Goal: Transaction & Acquisition: Purchase product/service

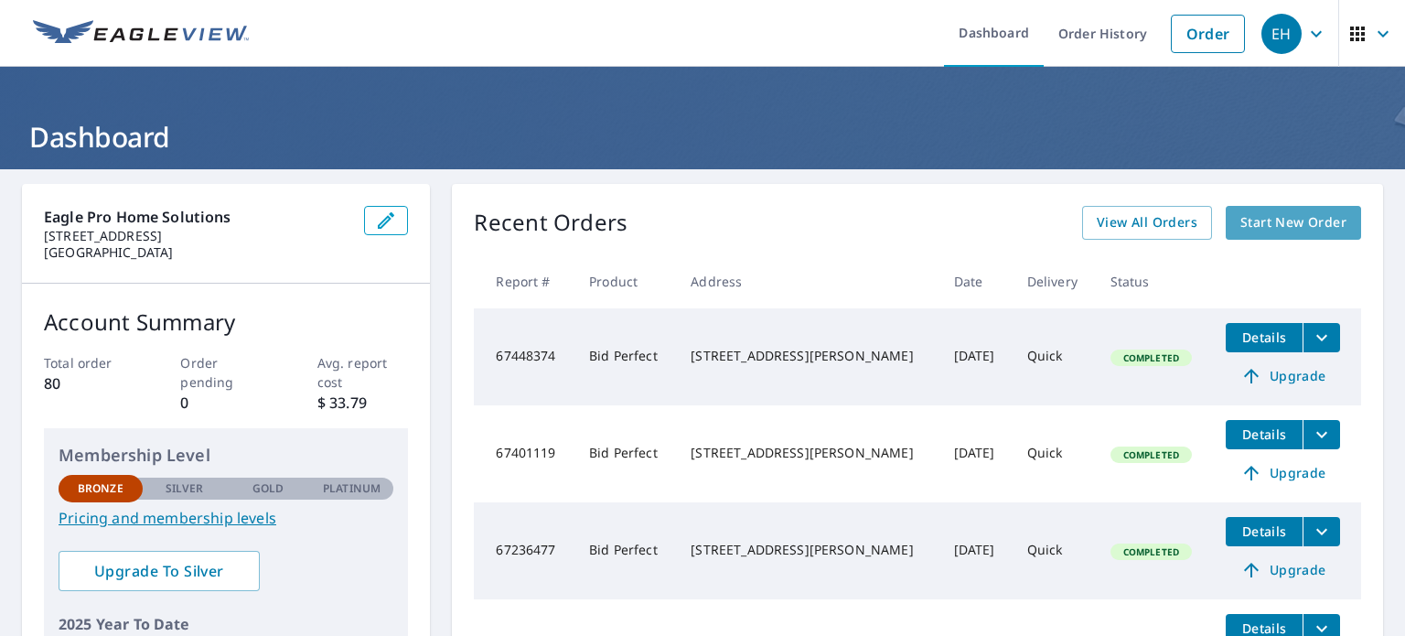
click at [1305, 224] on span "Start New Order" at bounding box center [1293, 222] width 106 height 23
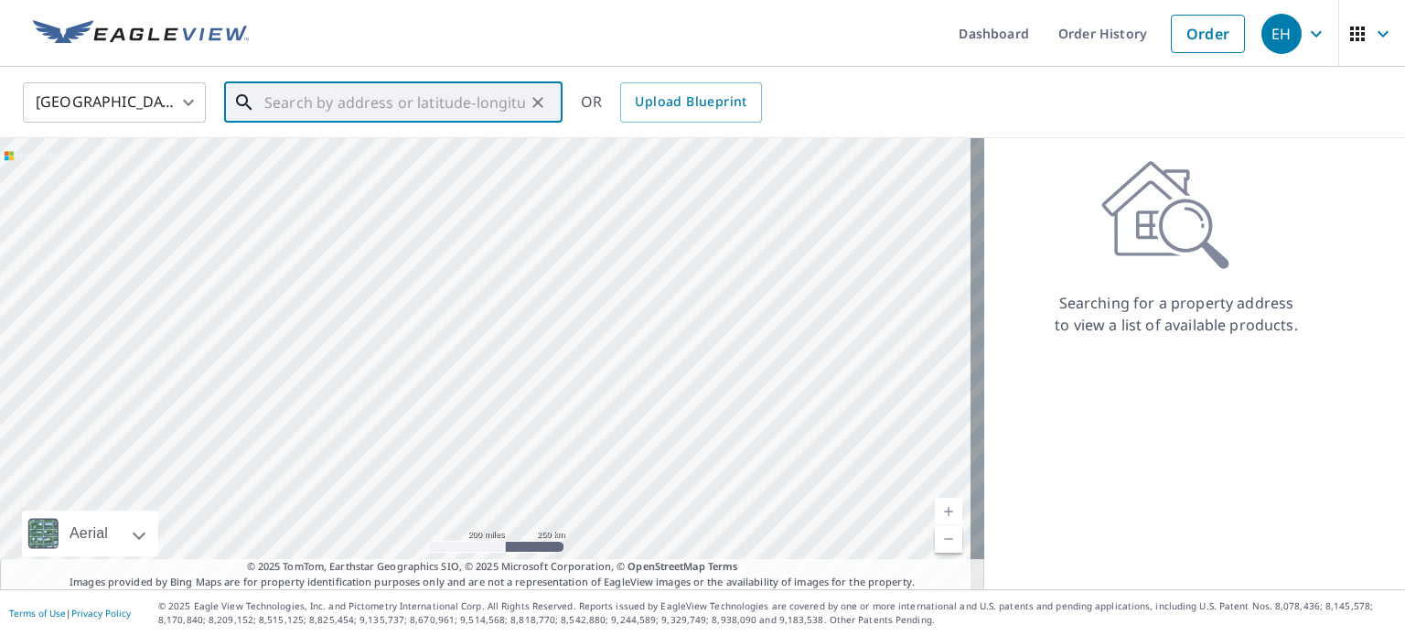
click at [287, 105] on input "text" at bounding box center [394, 102] width 261 height 51
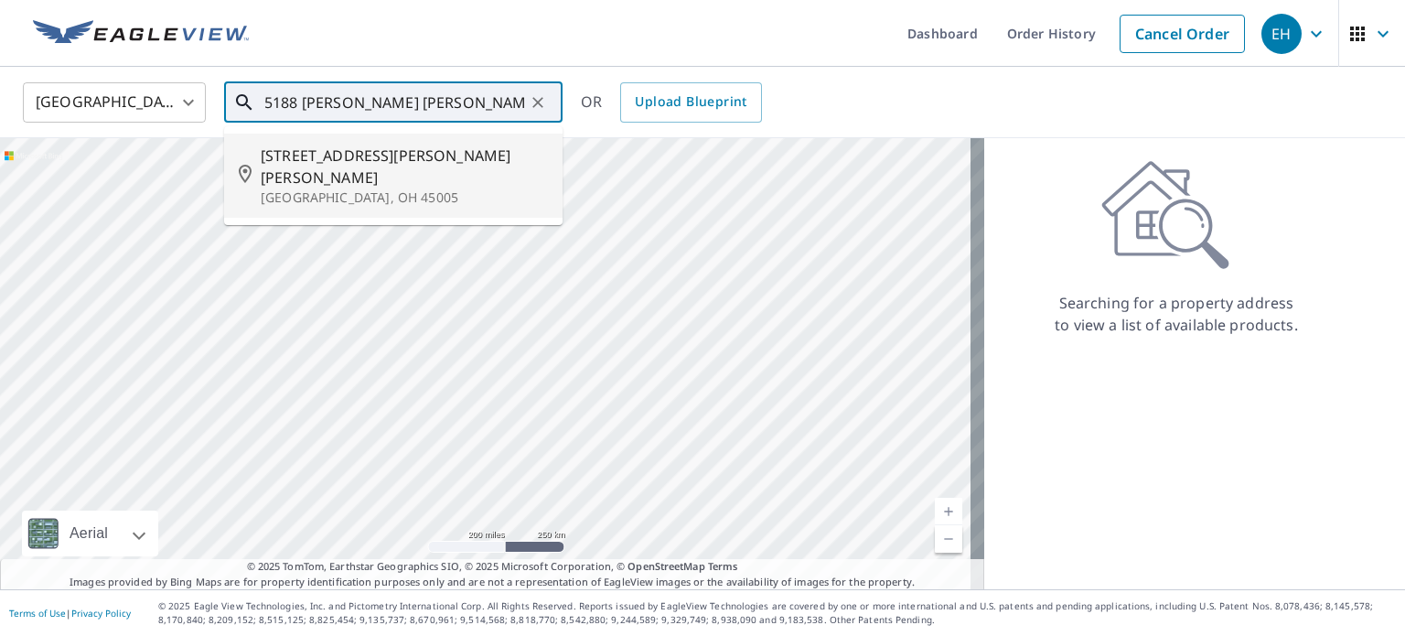
click at [332, 188] on p "[GEOGRAPHIC_DATA], OH 45005" at bounding box center [404, 197] width 287 height 18
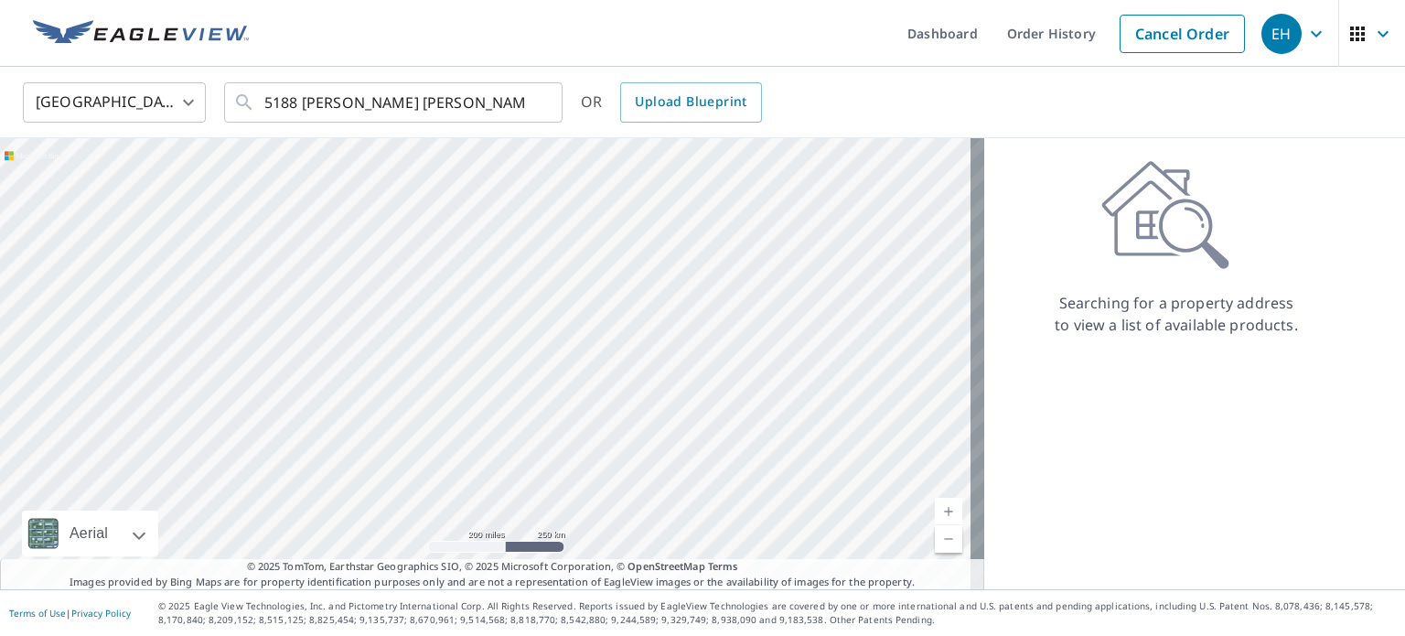
type input "[STREET_ADDRESS][PERSON_NAME][PERSON_NAME]"
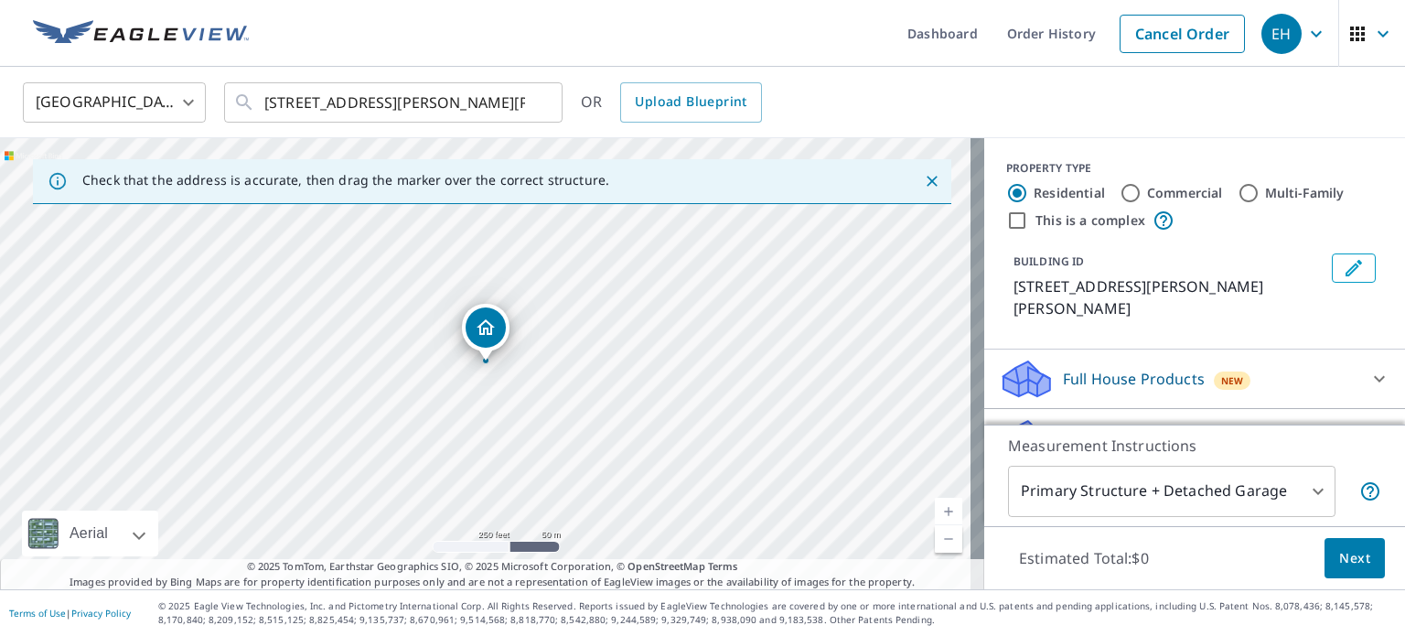
scroll to position [161, 0]
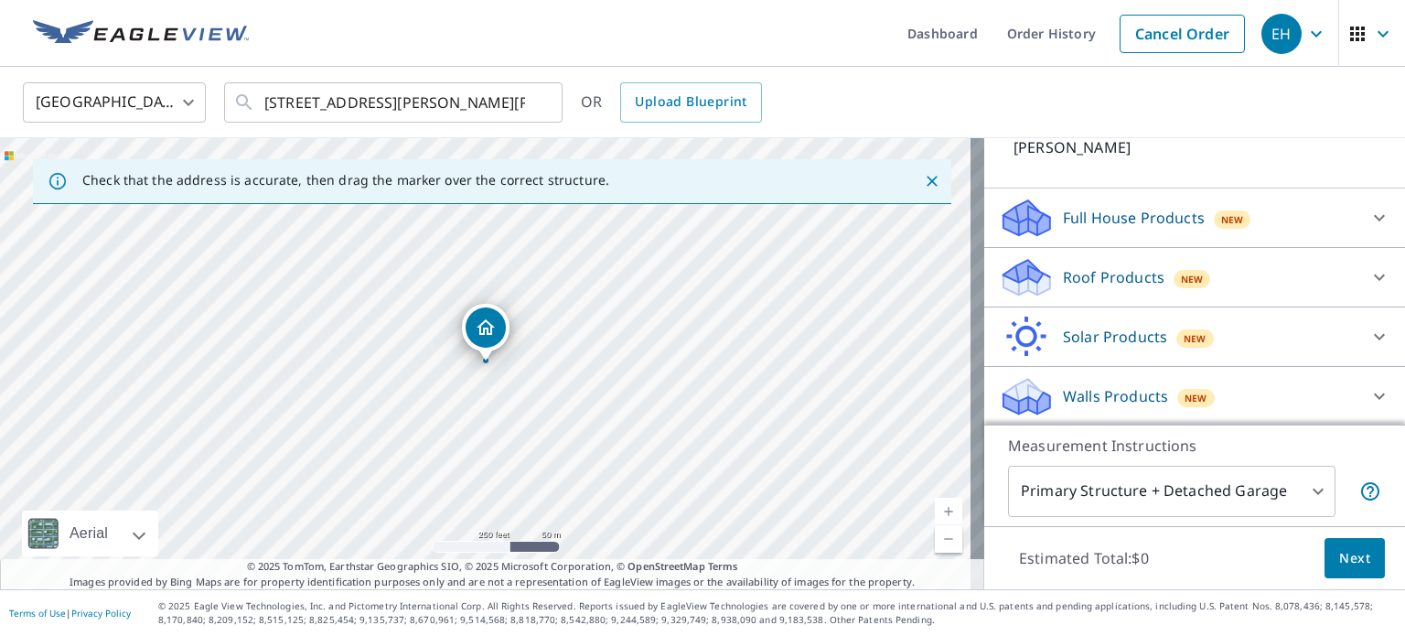
click at [1302, 492] on body "EH EH Dashboard Order History Cancel Order EH United States US ​ [STREET_ADDRES…" at bounding box center [702, 318] width 1405 height 636
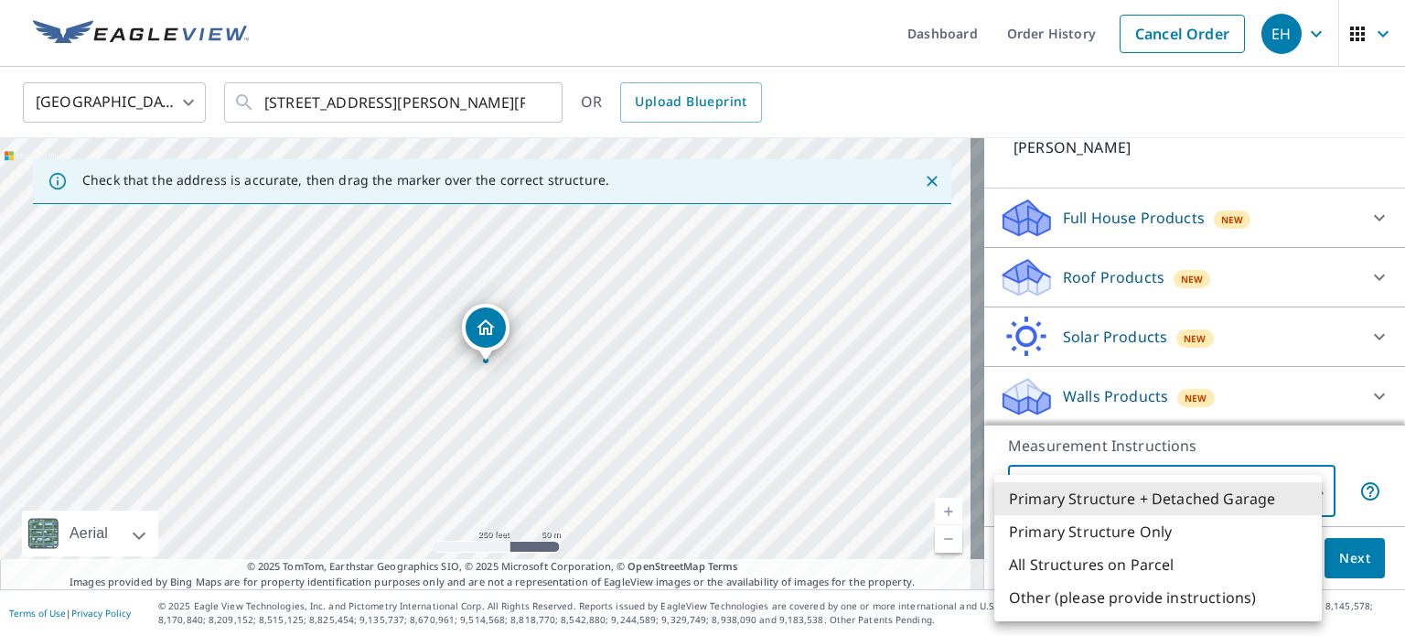
click at [1250, 492] on li "Primary Structure + Detached Garage" at bounding box center [1157, 498] width 327 height 33
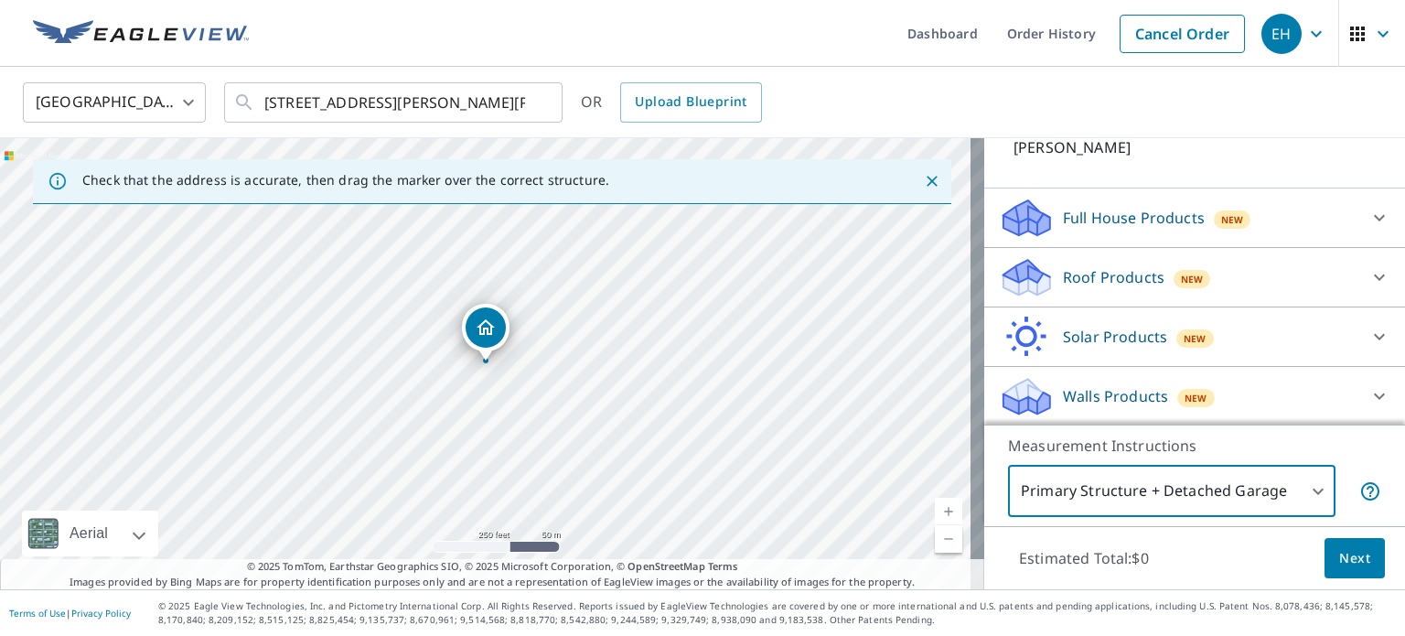
click at [1357, 277] on div at bounding box center [1379, 277] width 44 height 44
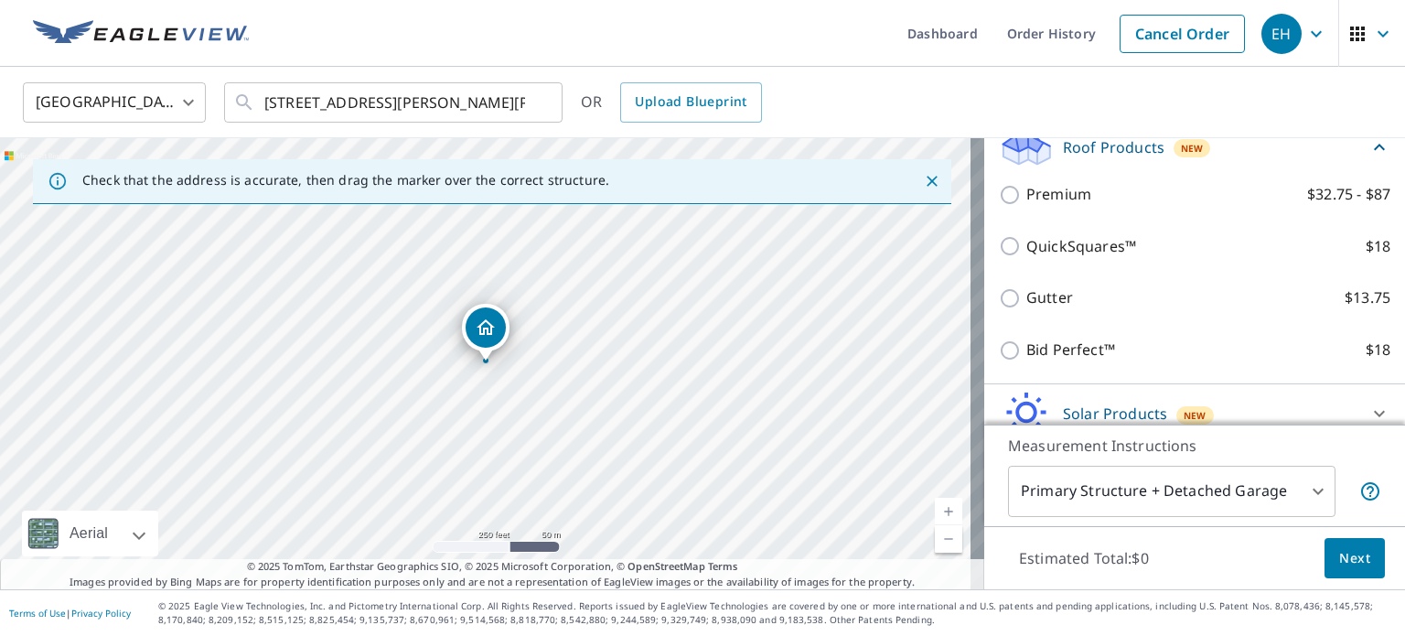
scroll to position [303, 0]
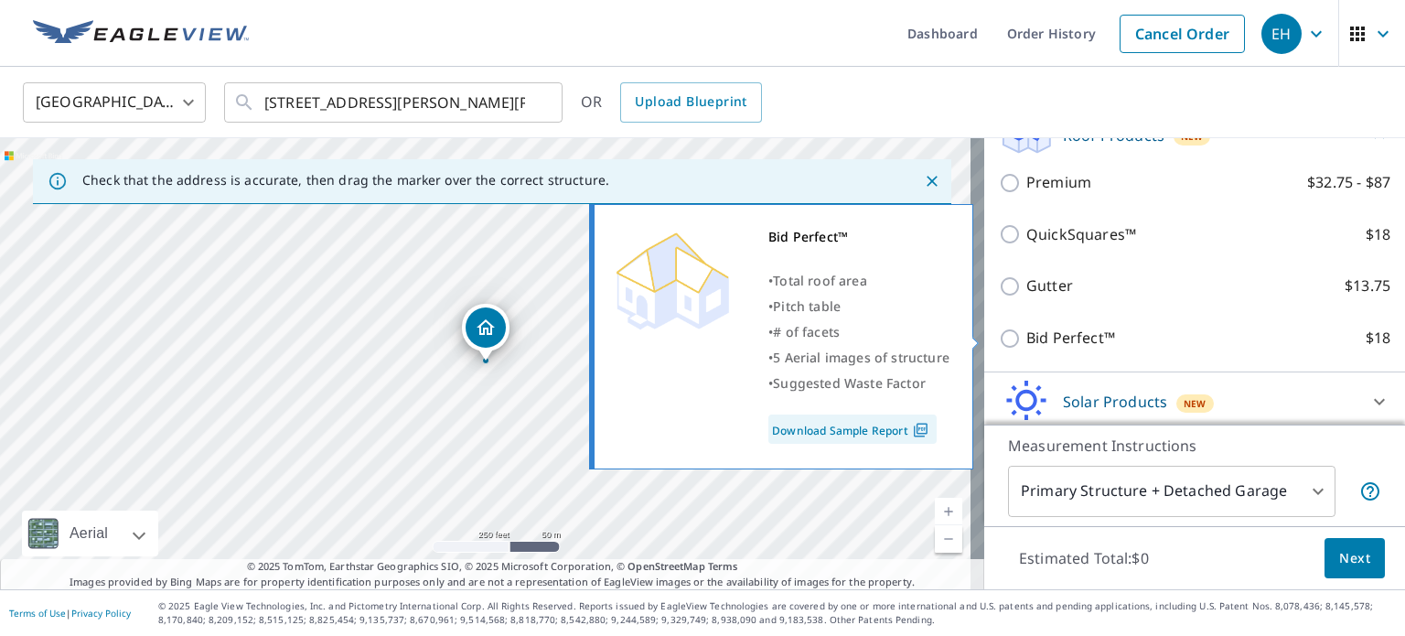
click at [999, 338] on input "Bid Perfect™ $18" at bounding box center [1012, 338] width 27 height 22
checkbox input "true"
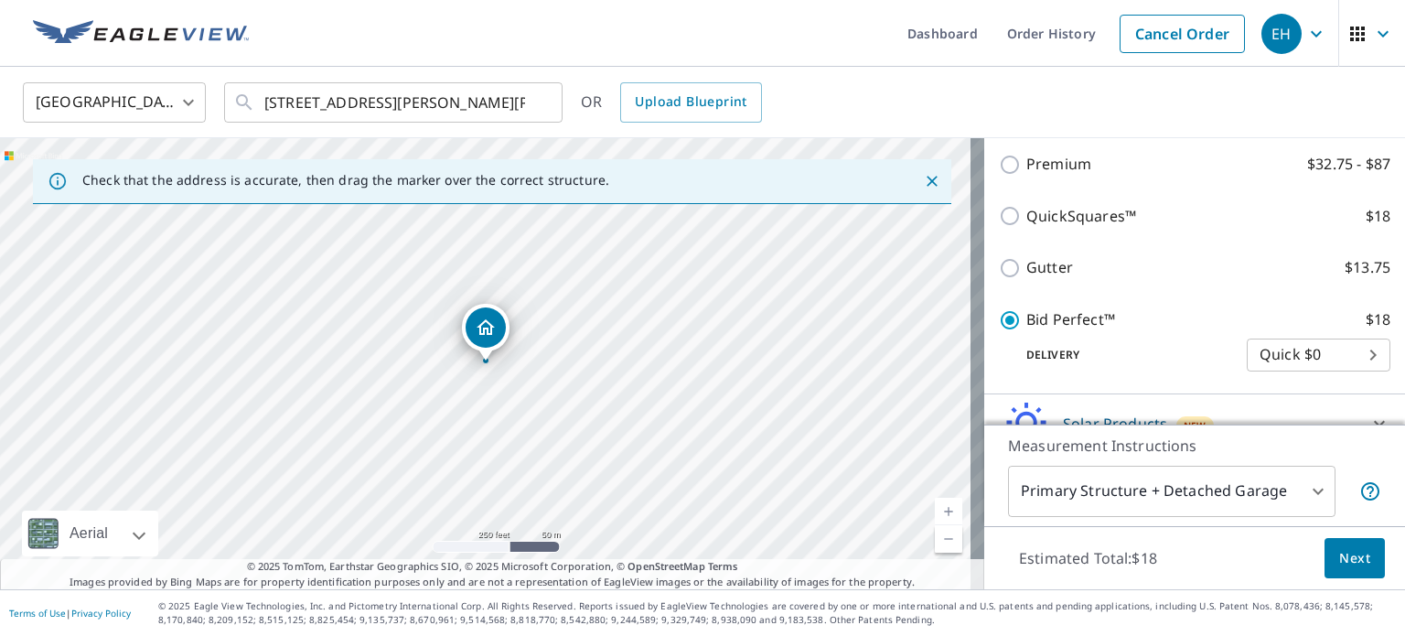
scroll to position [362, 0]
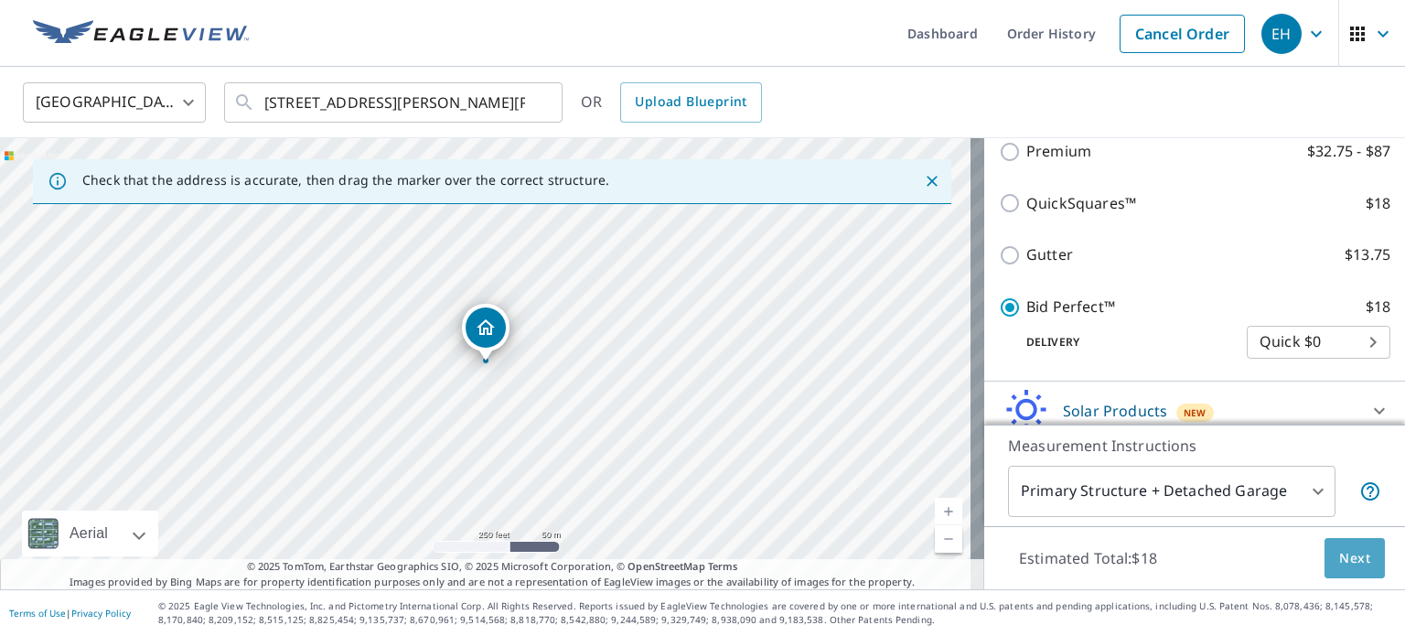
click at [1343, 555] on span "Next" at bounding box center [1354, 558] width 31 height 23
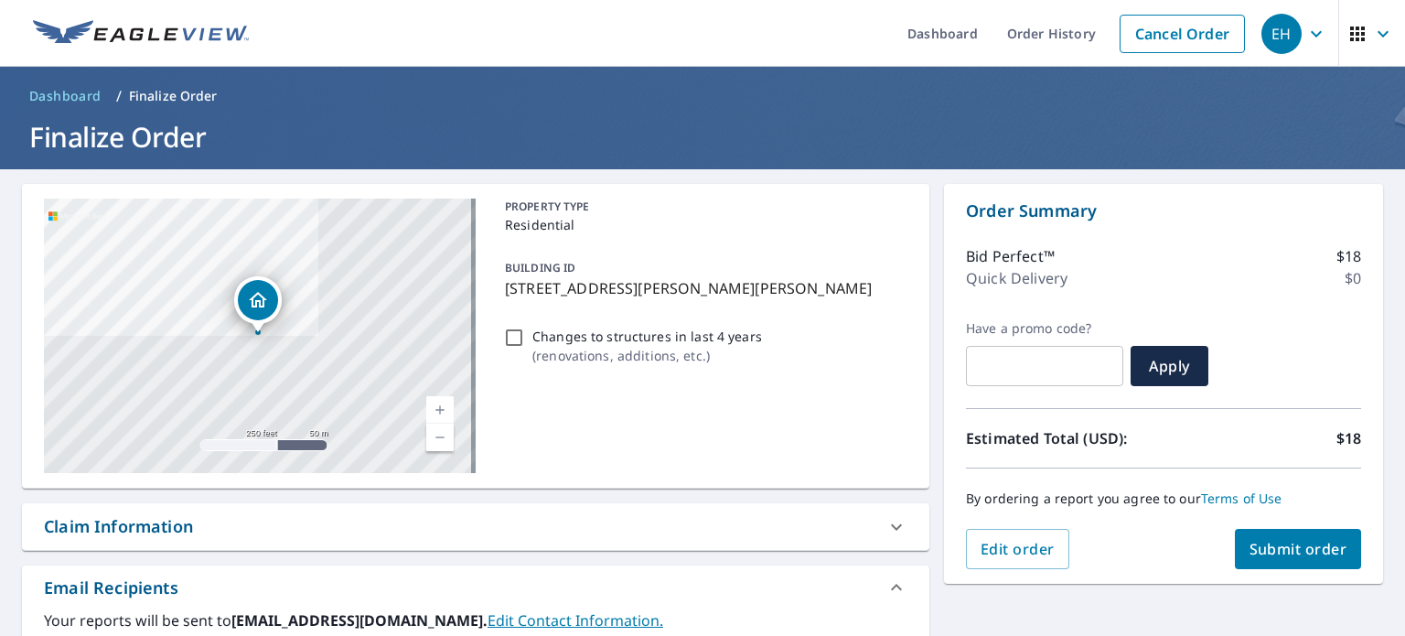
click at [513, 340] on input "Changes to structures in last 4 years ( renovations, additions, etc. )" at bounding box center [514, 338] width 22 height 22
checkbox input "true"
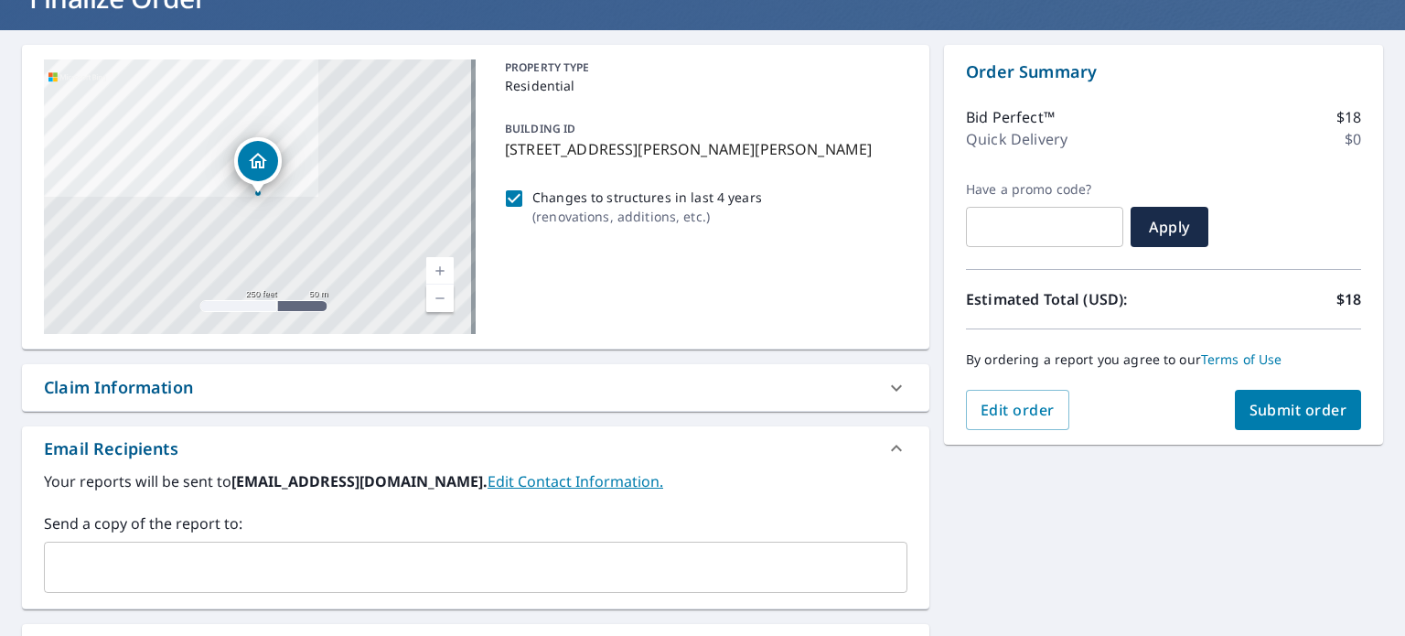
scroll to position [155, 0]
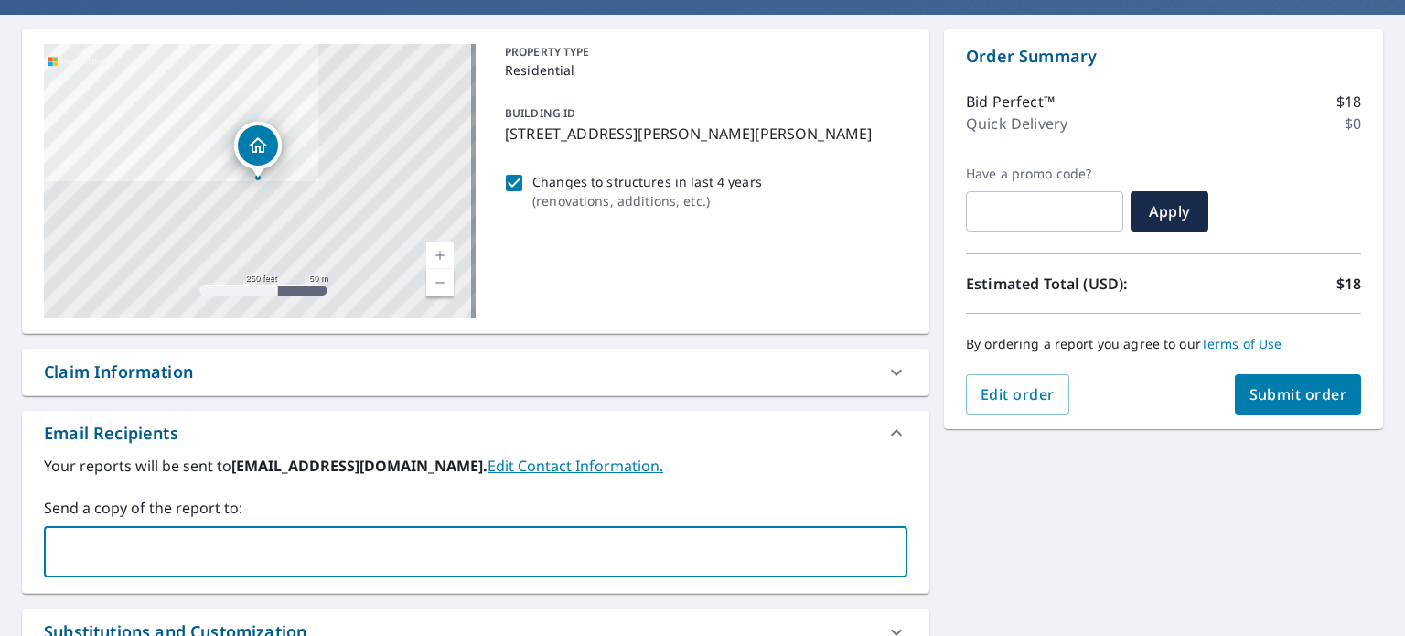
click at [140, 535] on input "text" at bounding box center [462, 551] width 820 height 35
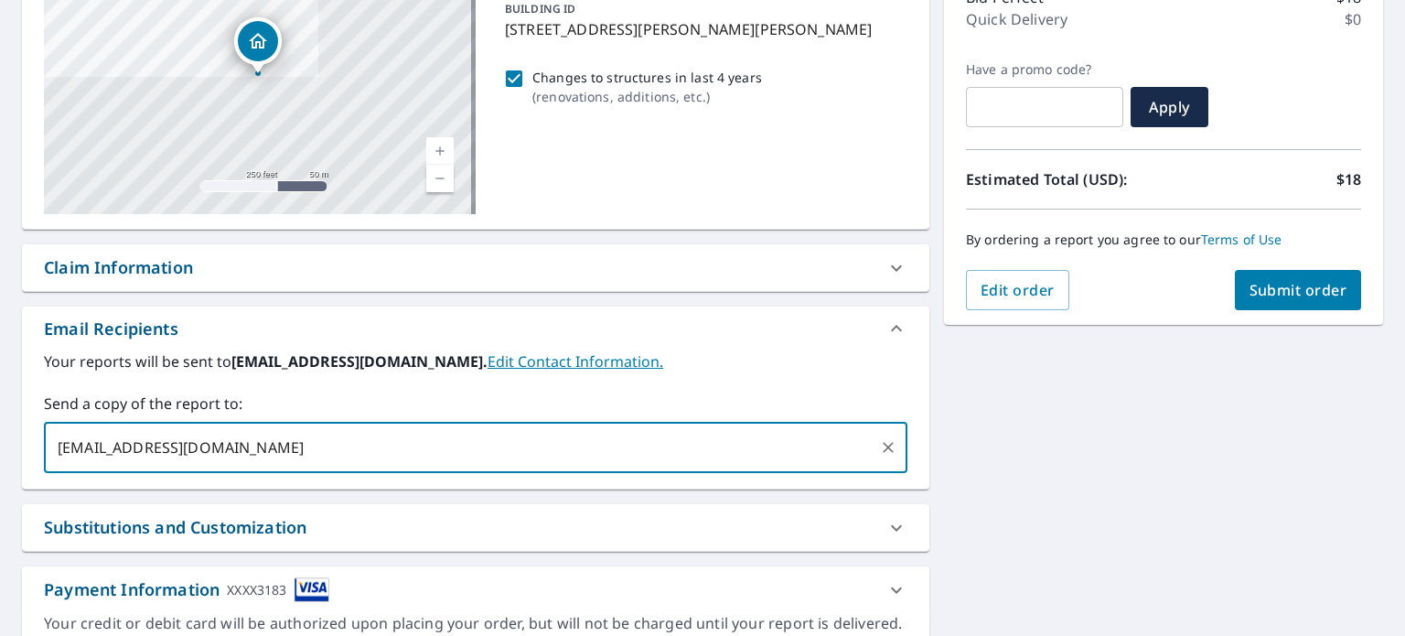
scroll to position [248, 0]
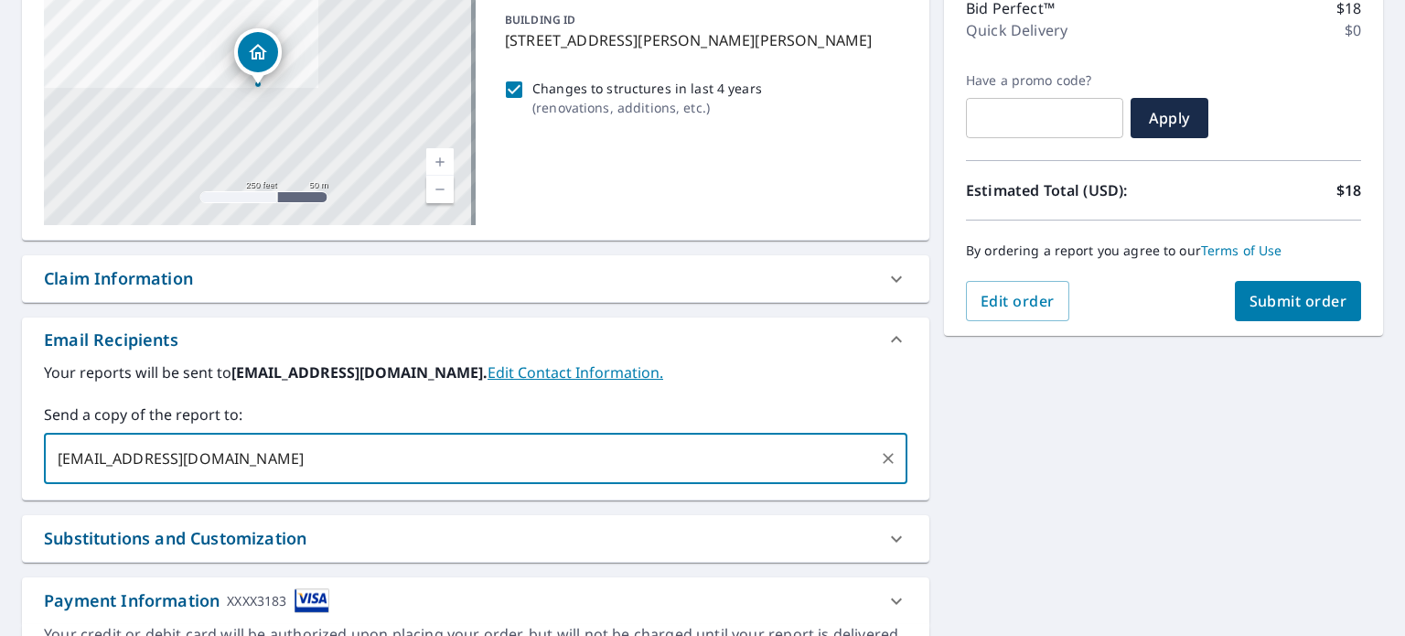
type input "[EMAIL_ADDRESS][DOMAIN_NAME]"
click at [1299, 304] on span "Submit order" at bounding box center [1298, 301] width 98 height 20
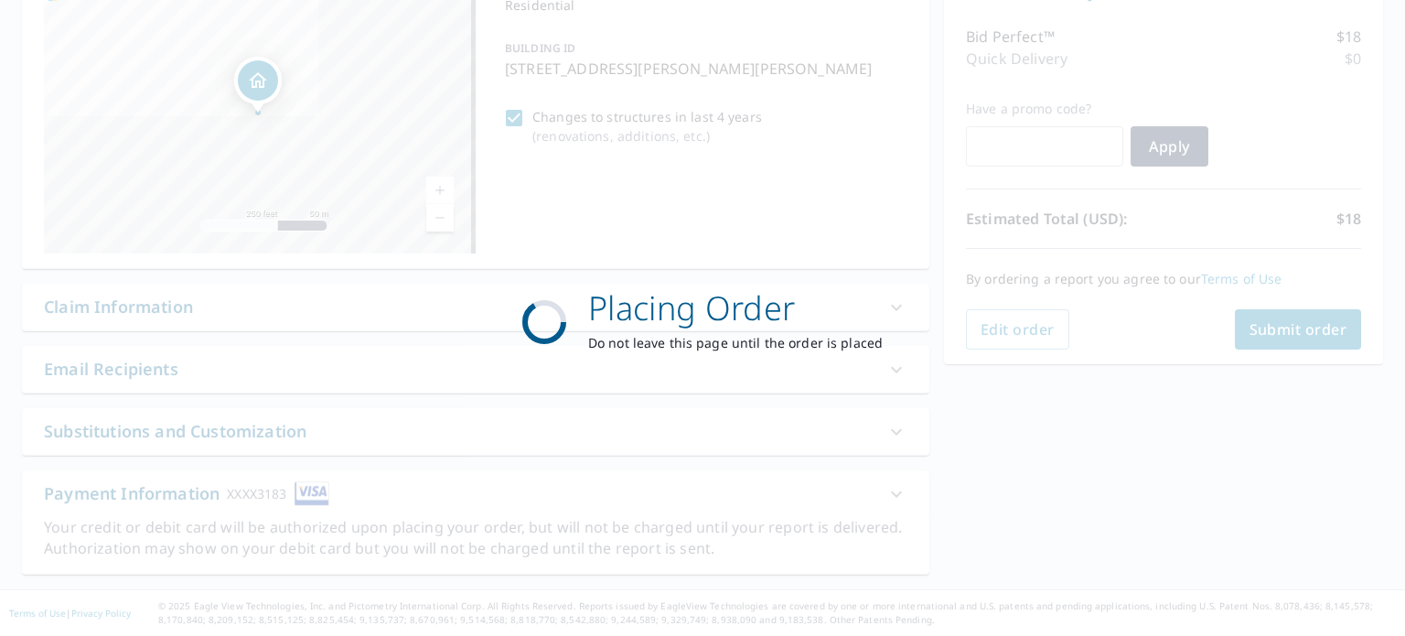
scroll to position [218, 0]
